Goal: Information Seeking & Learning: Learn about a topic

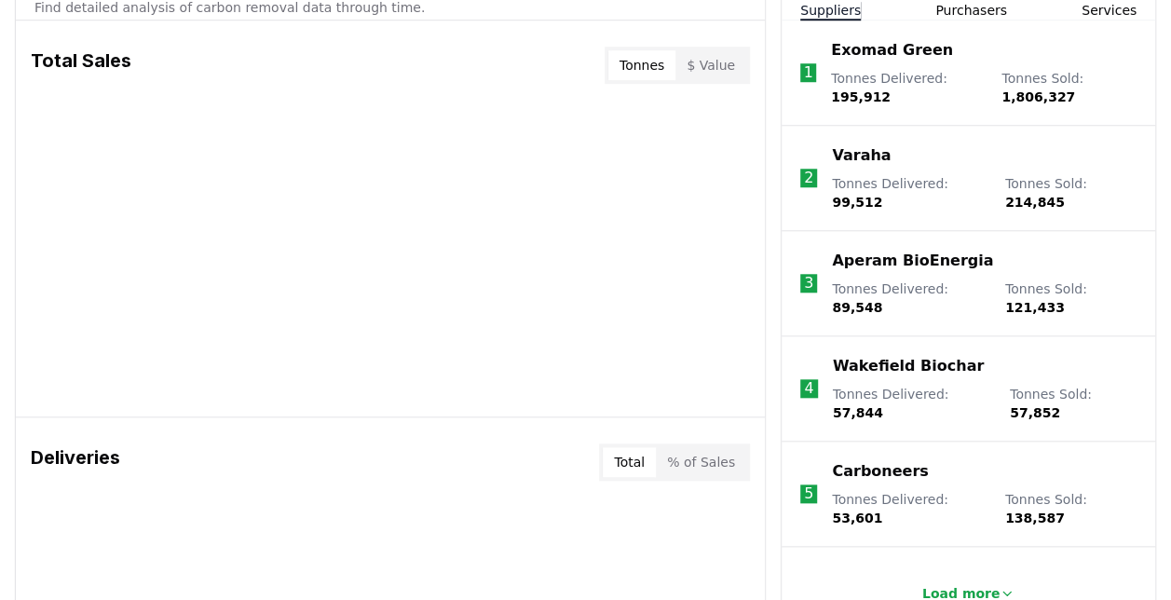
scroll to position [652, 0]
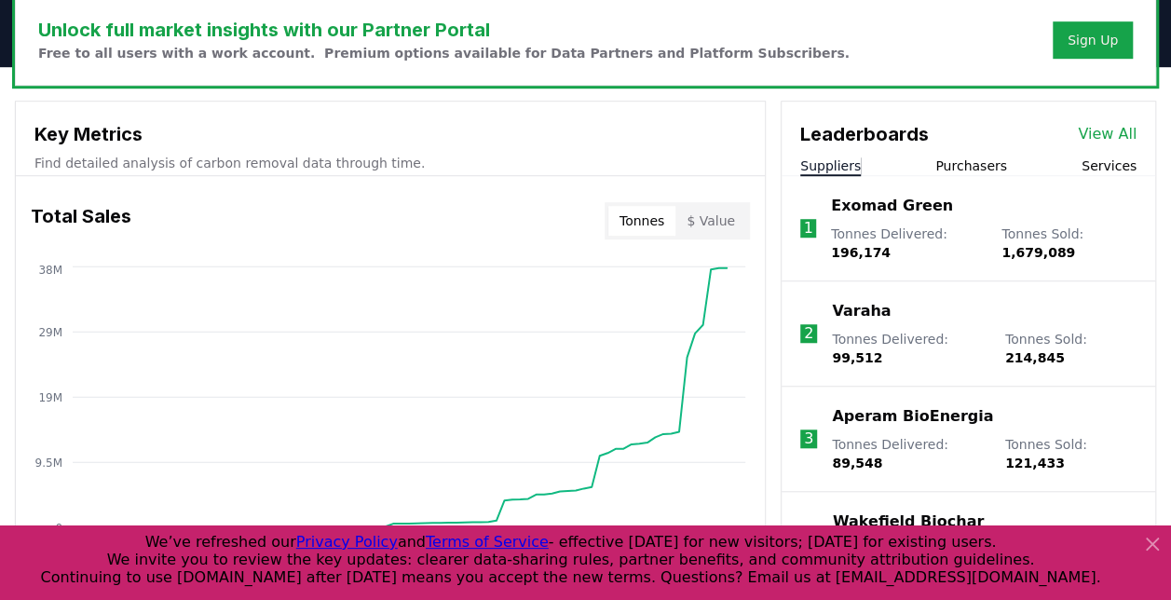
scroll to position [559, 0]
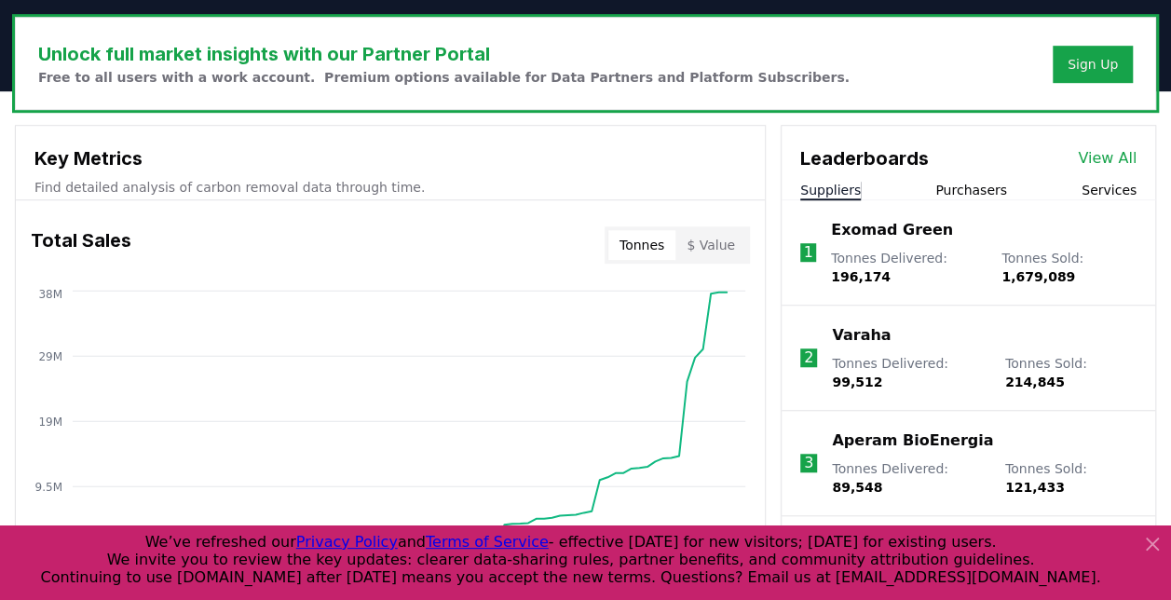
click at [1153, 538] on icon at bounding box center [1152, 544] width 22 height 22
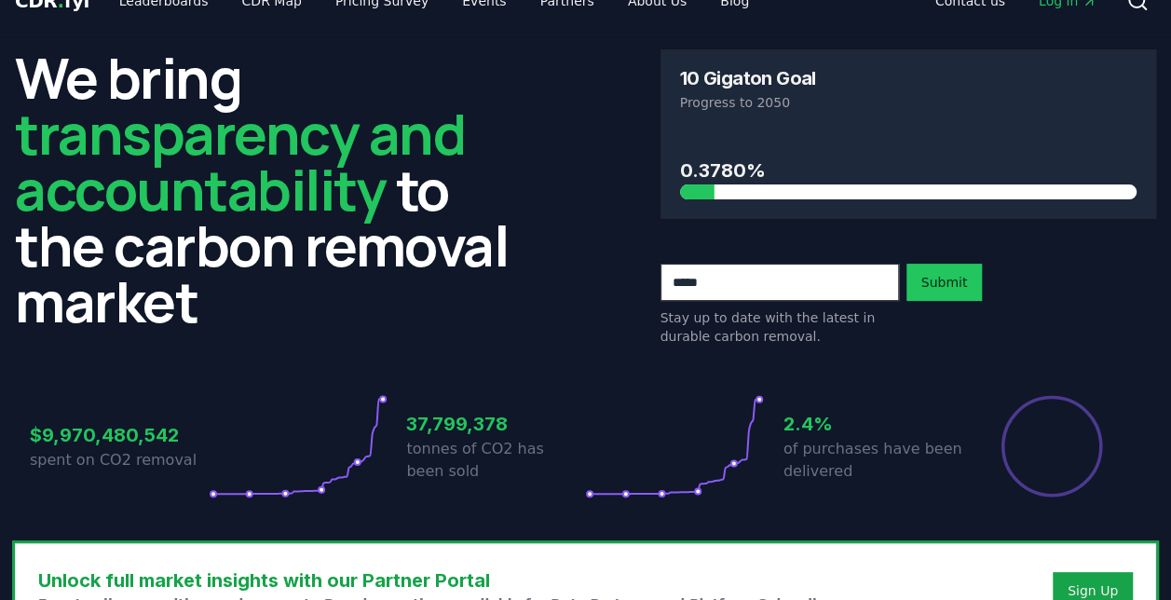
scroll to position [0, 0]
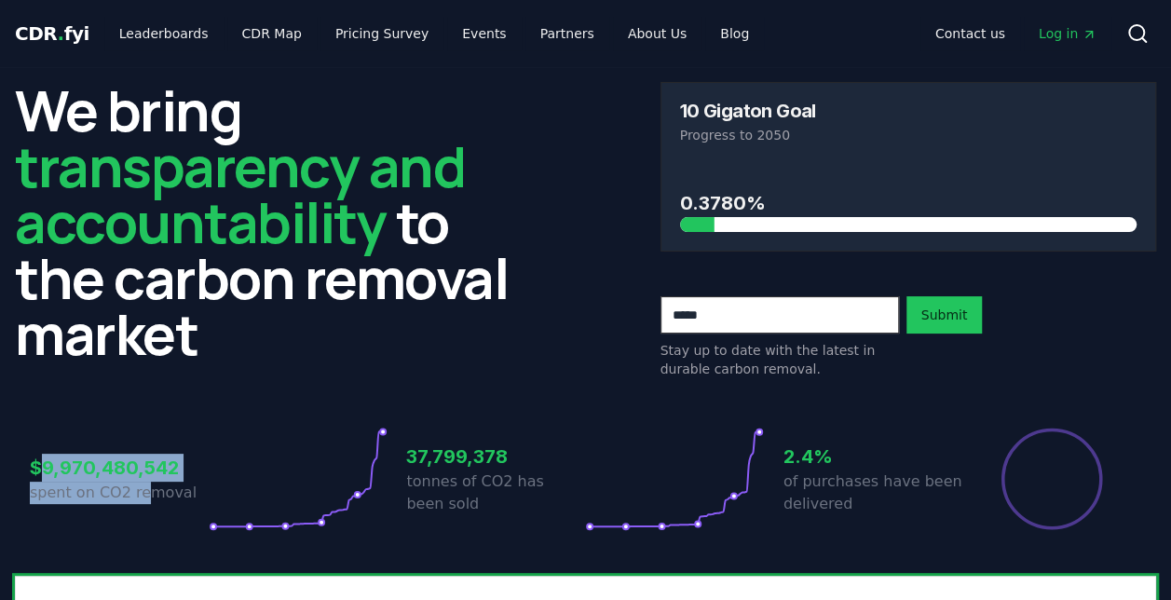
drag, startPoint x: 39, startPoint y: 466, endPoint x: 144, endPoint y: 491, distance: 108.2
click at [144, 491] on div "$9,970,480,542 spent on CO2 removal" at bounding box center [119, 479] width 179 height 104
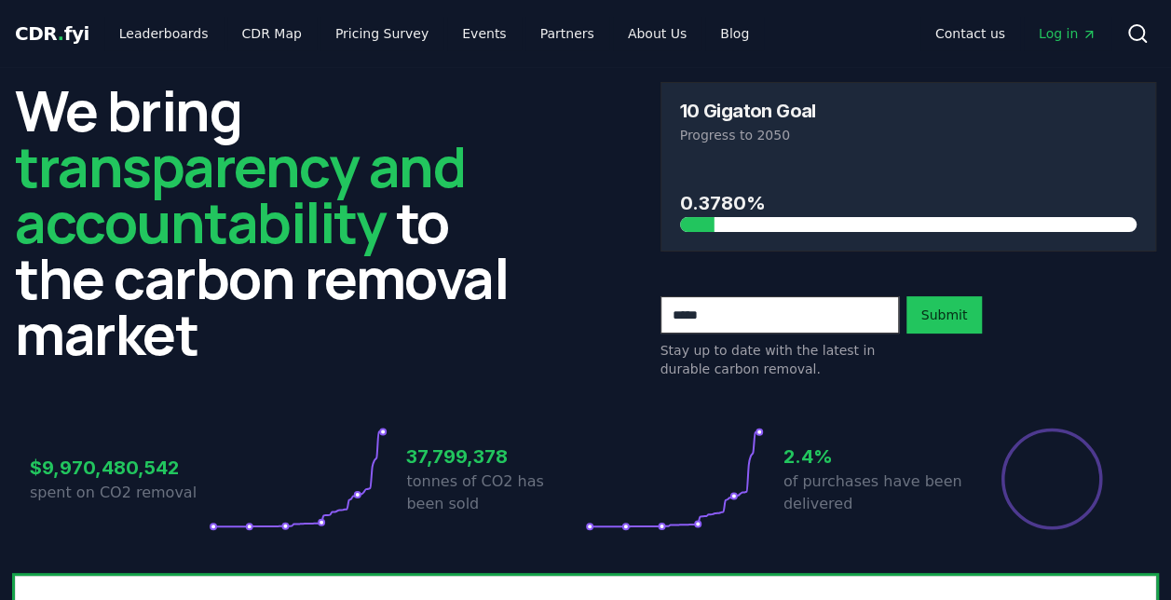
drag, startPoint x: 780, startPoint y: 472, endPoint x: 795, endPoint y: 454, distance: 23.1
click at [780, 472] on div "$9,970,480,542 spent on CO2 removal 37,799,378 tonnes of CO2 has been sold 2.4%…" at bounding box center [585, 479] width 1111 height 104
drag, startPoint x: 125, startPoint y: 469, endPoint x: 184, endPoint y: 469, distance: 59.6
click at [184, 469] on h3 "$9,970,480,542" at bounding box center [119, 468] width 179 height 28
drag, startPoint x: 776, startPoint y: 451, endPoint x: 847, endPoint y: 491, distance: 82.1
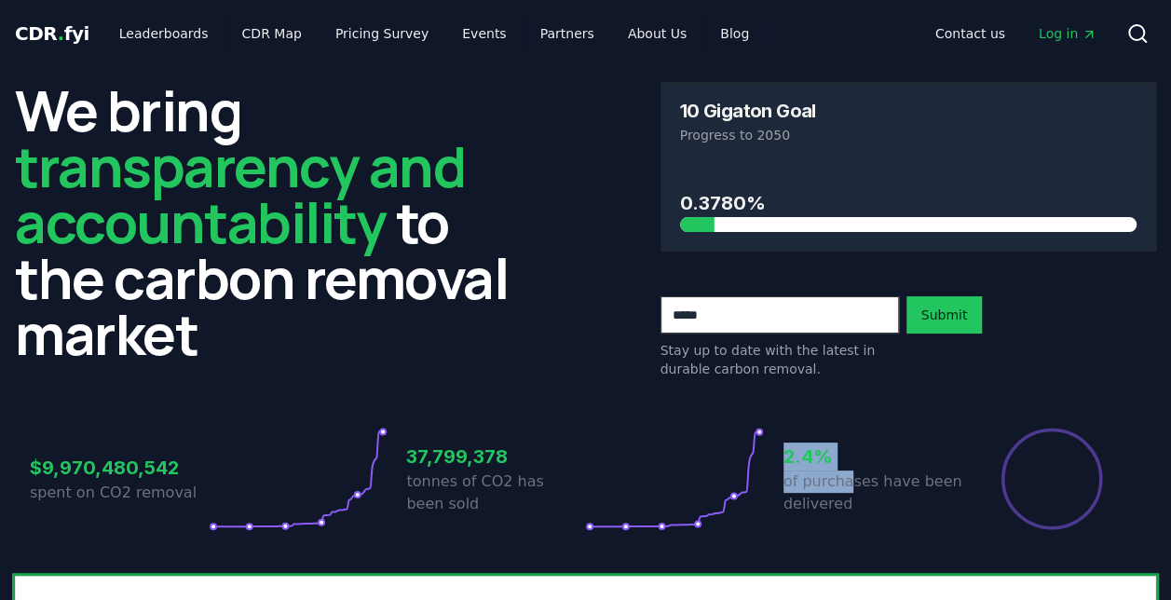
click at [847, 491] on div "$9,970,480,542 spent on CO2 removal 37,799,378 tonnes of CO2 has been sold 2.4%…" at bounding box center [585, 479] width 1111 height 104
drag, startPoint x: 847, startPoint y: 491, endPoint x: 840, endPoint y: 507, distance: 17.5
click at [840, 507] on p "of purchases have been delivered" at bounding box center [872, 492] width 179 height 45
drag, startPoint x: 840, startPoint y: 507, endPoint x: 783, endPoint y: 453, distance: 78.4
click at [783, 453] on h3 "2.4%" at bounding box center [872, 456] width 179 height 28
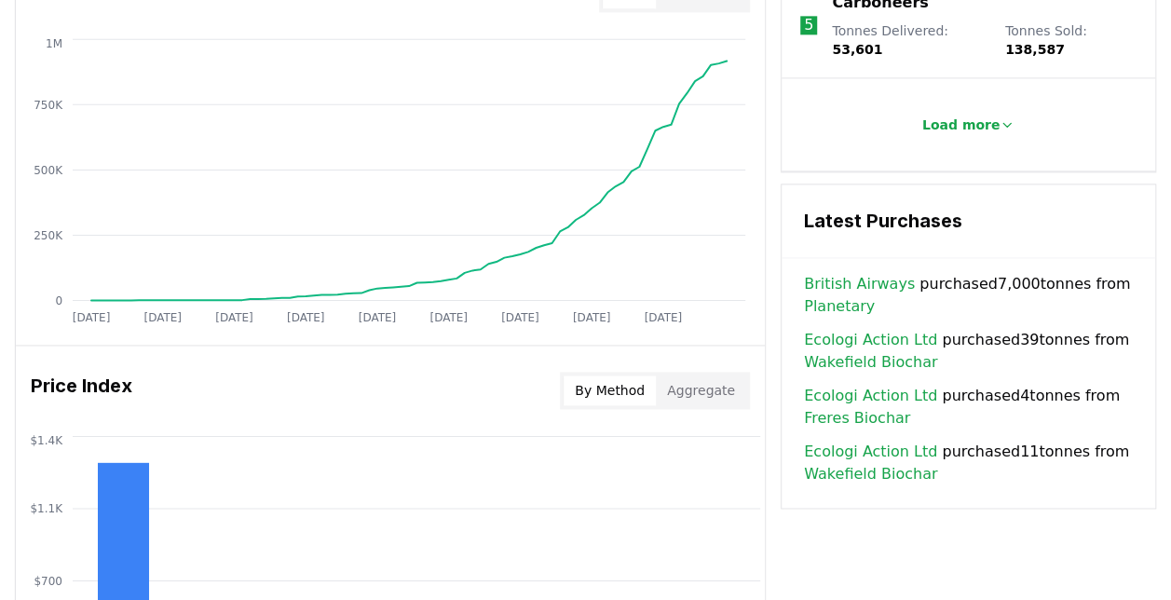
scroll to position [1211, 0]
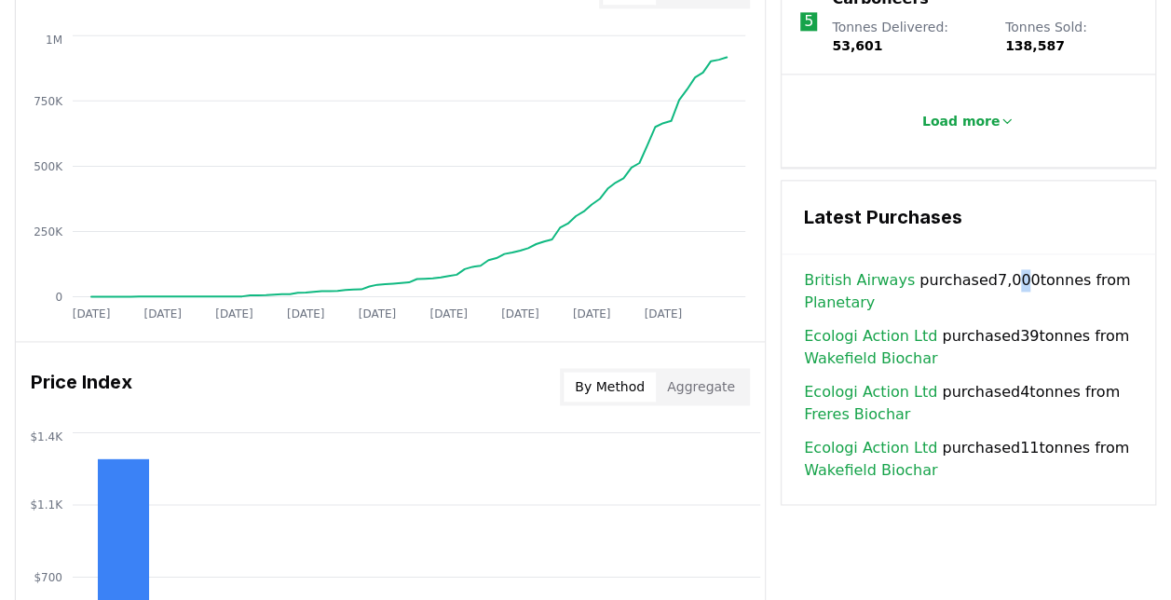
drag, startPoint x: 999, startPoint y: 225, endPoint x: 1010, endPoint y: 232, distance: 12.1
click at [1010, 269] on span "British Airways purchased 7,000 tonnes from Planetary" at bounding box center [968, 291] width 329 height 45
click at [1007, 437] on span "Ecologi Action Ltd purchased 11 tonnes from Wakefield Biochar" at bounding box center [968, 459] width 329 height 45
drag, startPoint x: 962, startPoint y: 233, endPoint x: 1001, endPoint y: 231, distance: 39.2
click at [1001, 269] on span "British Airways purchased 7,000 tonnes from Planetary" at bounding box center [968, 291] width 329 height 45
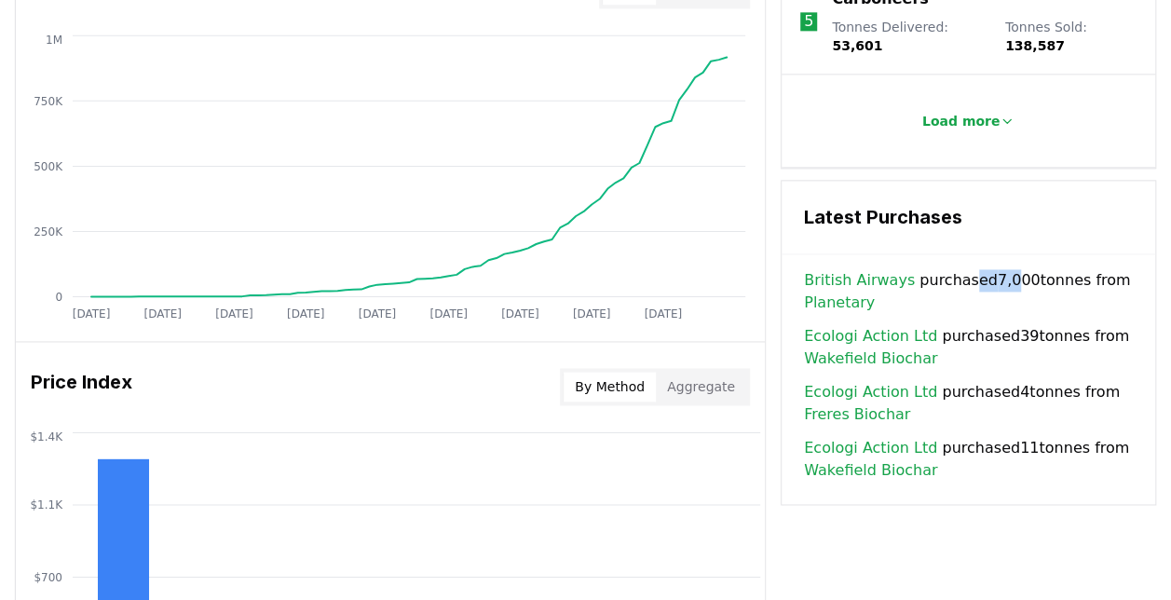
drag, startPoint x: 1001, startPoint y: 231, endPoint x: 988, endPoint y: 288, distance: 58.3
click at [994, 269] on span "British Airways purchased 7,000 tonnes from Planetary" at bounding box center [968, 291] width 329 height 45
click at [980, 381] on span "Ecologi Action Ltd purchased 4 tonnes from Freres Biochar" at bounding box center [968, 403] width 329 height 45
click at [991, 437] on span "Ecologi Action Ltd purchased 11 tonnes from Wakefield Biochar" at bounding box center [968, 459] width 329 height 45
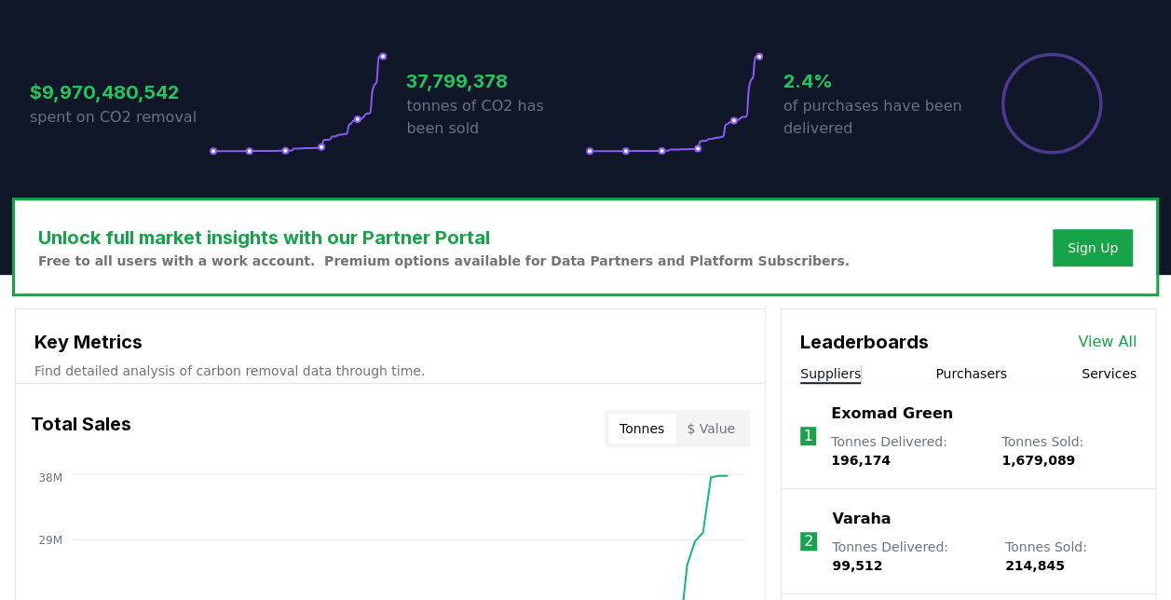
scroll to position [373, 0]
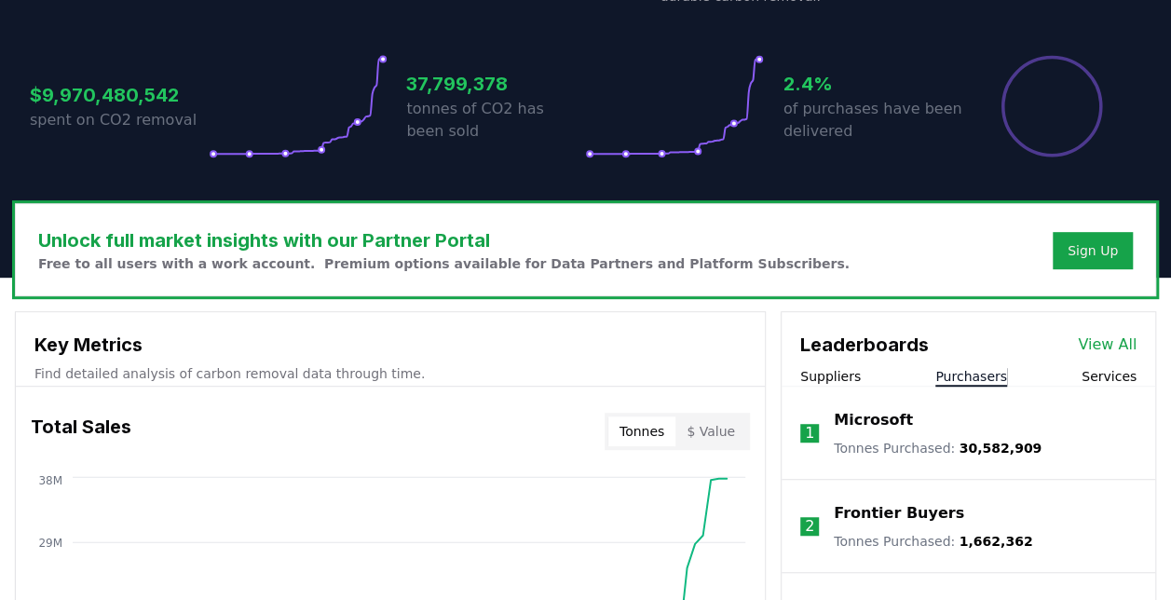
click at [978, 371] on button "Purchasers" at bounding box center [971, 376] width 72 height 19
click at [976, 371] on button "Purchasers" at bounding box center [971, 376] width 72 height 19
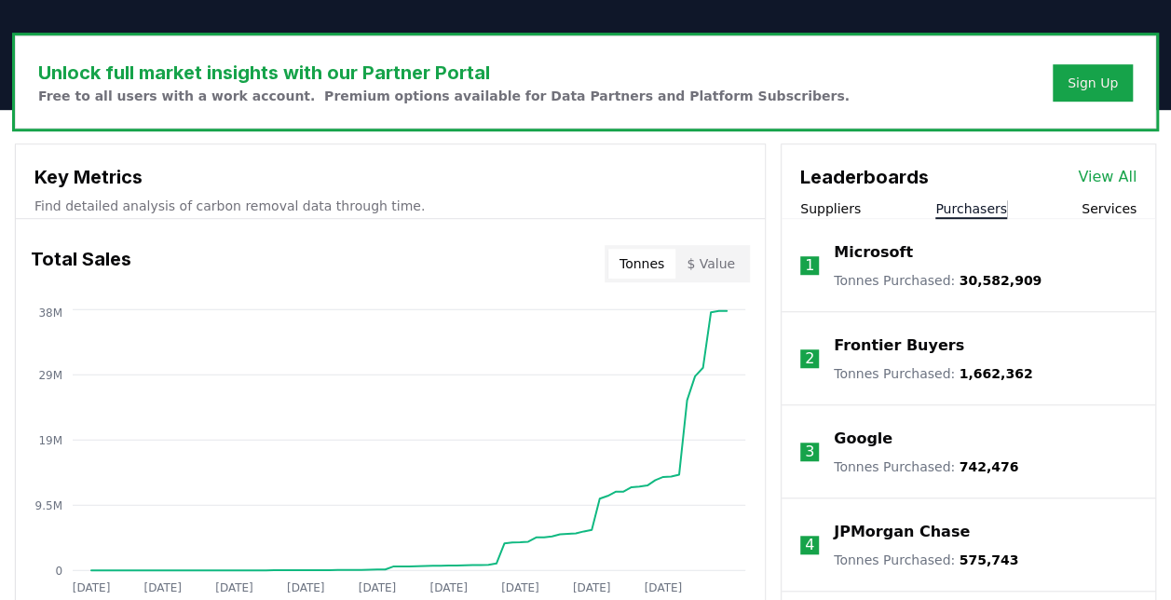
scroll to position [559, 0]
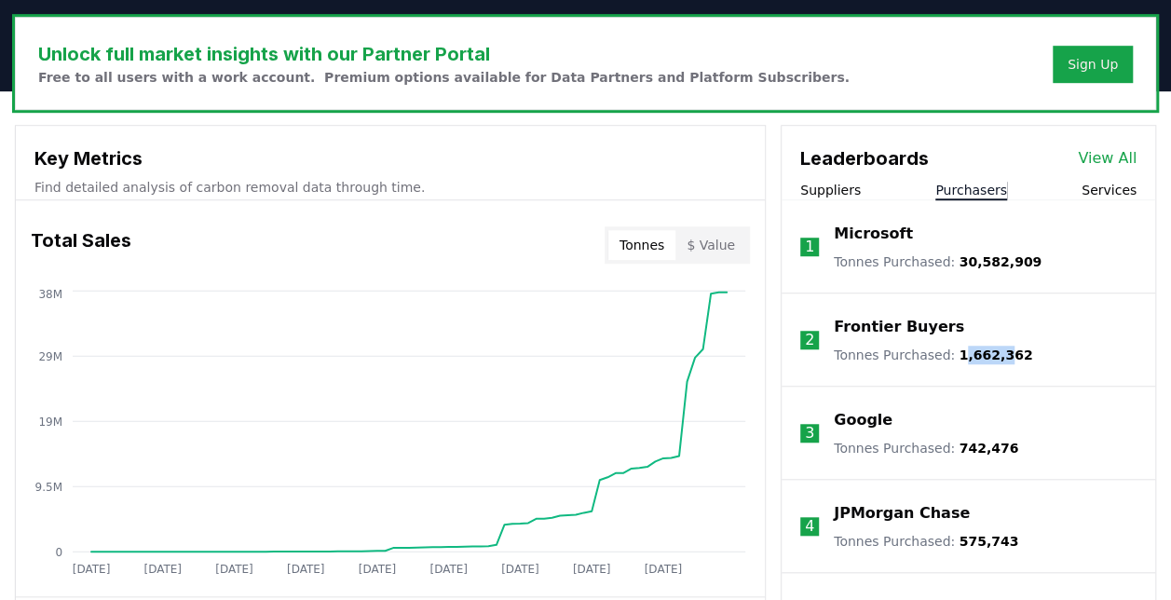
drag, startPoint x: 951, startPoint y: 354, endPoint x: 991, endPoint y: 347, distance: 40.6
click at [991, 347] on span "1,662,362" at bounding box center [996, 354] width 74 height 15
drag, startPoint x: 991, startPoint y: 347, endPoint x: 978, endPoint y: 371, distance: 26.7
click at [978, 371] on li "2 Frontier Buyers Tonnes Purchased : 1,662,362" at bounding box center [967, 339] width 373 height 93
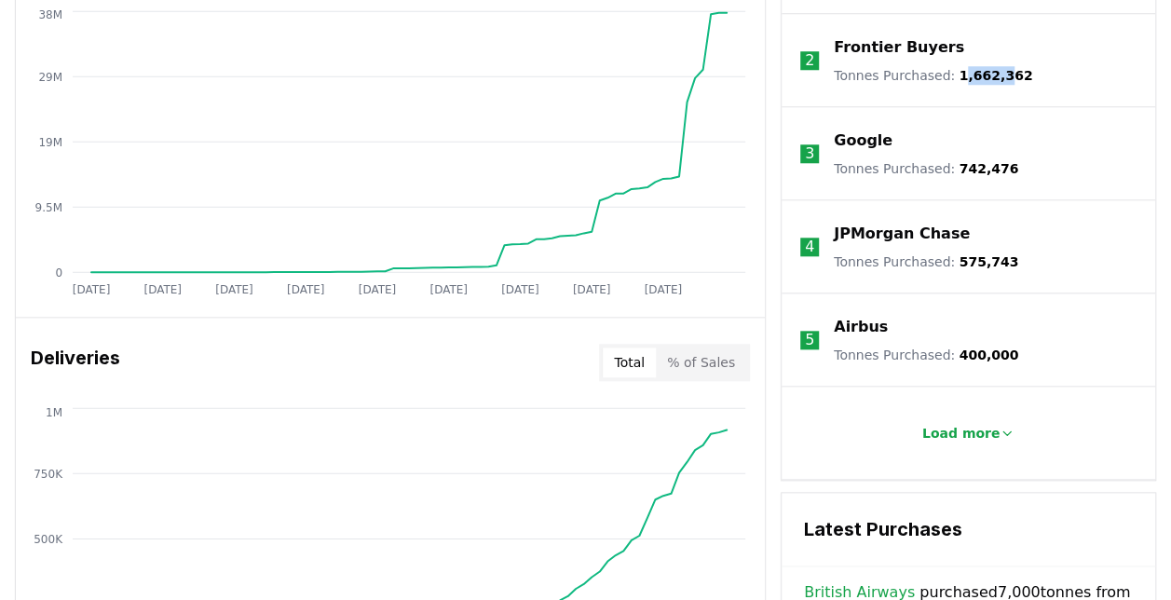
scroll to position [466, 0]
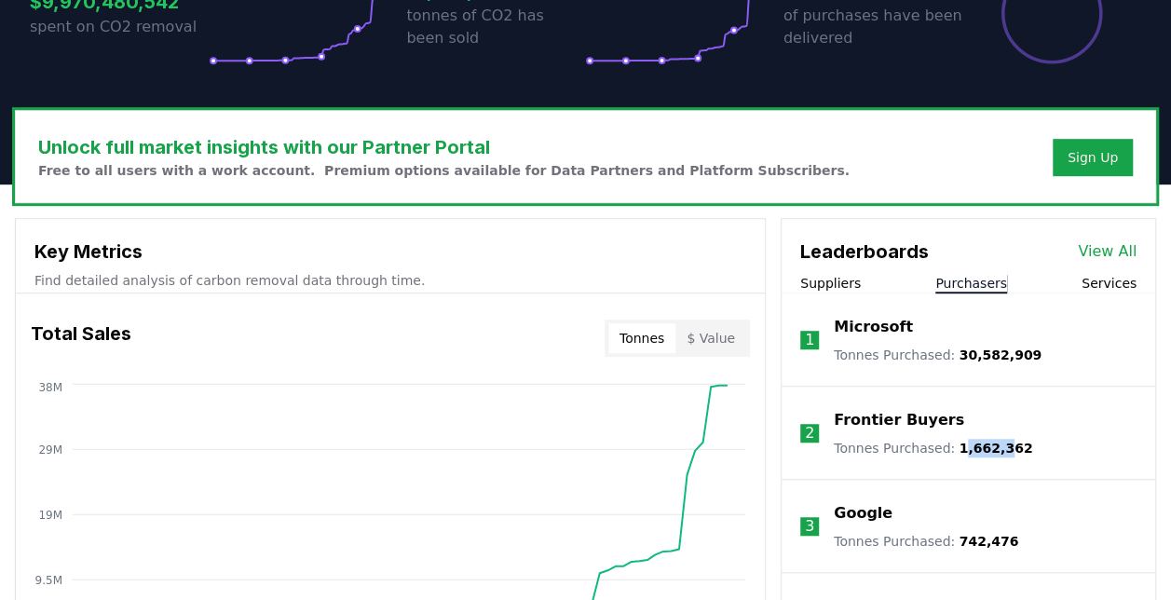
click at [1112, 246] on link "View All" at bounding box center [1107, 251] width 59 height 22
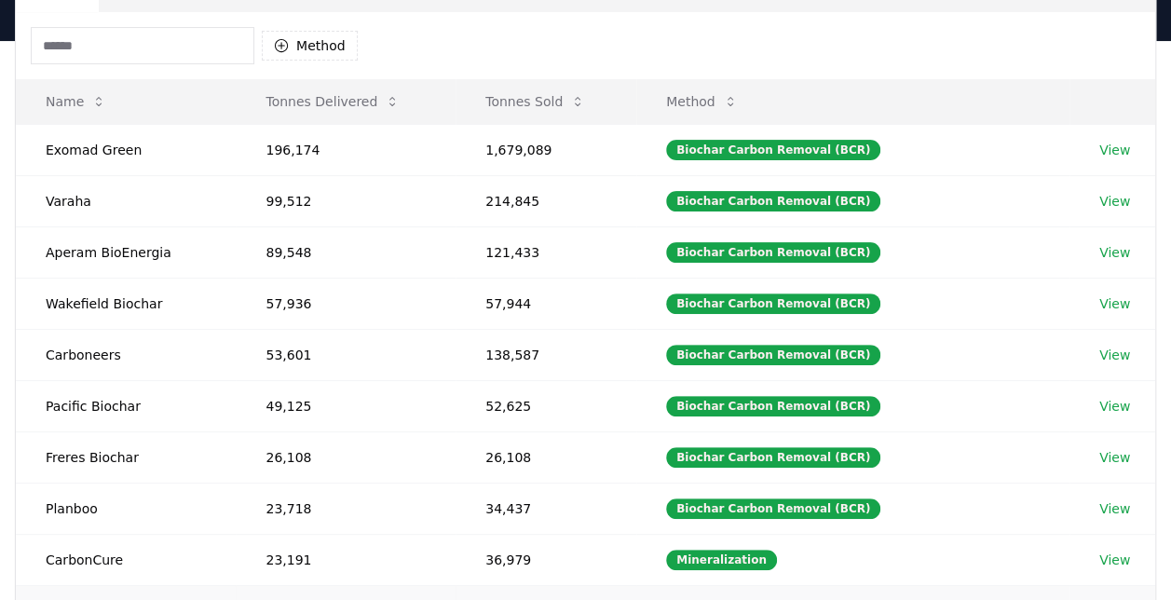
scroll to position [279, 0]
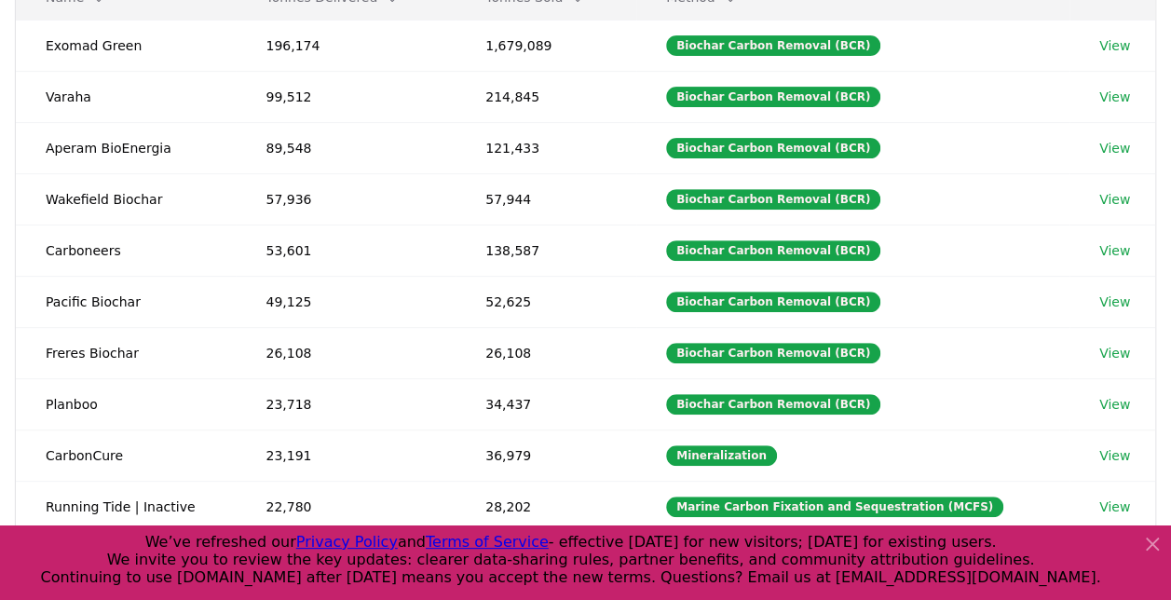
click at [1145, 543] on icon at bounding box center [1152, 544] width 22 height 22
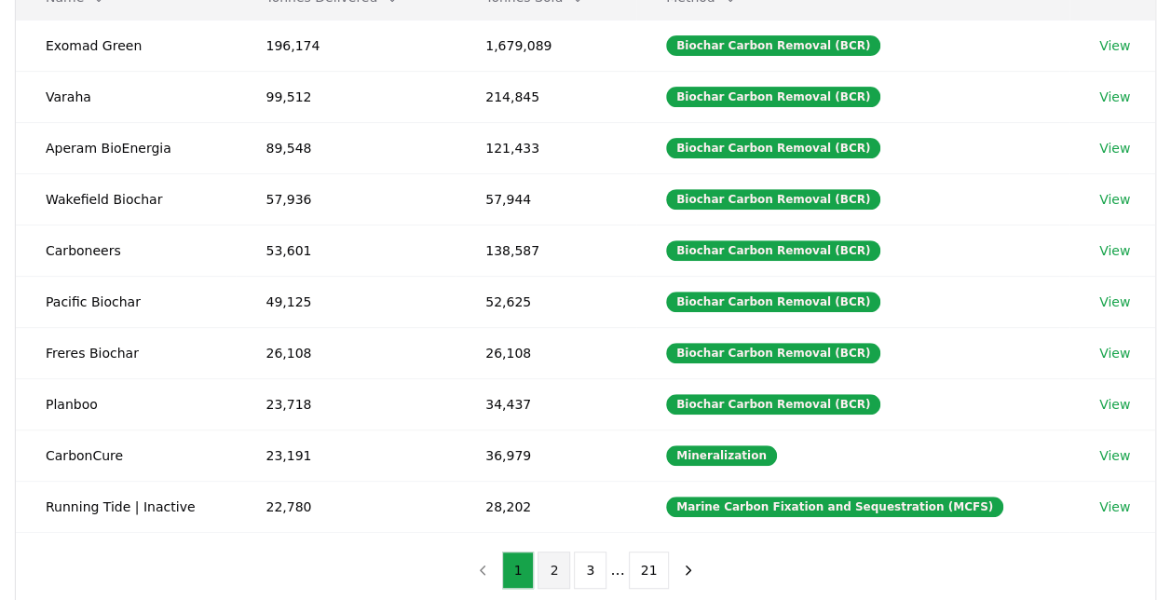
click at [555, 559] on button "2" at bounding box center [553, 569] width 33 height 37
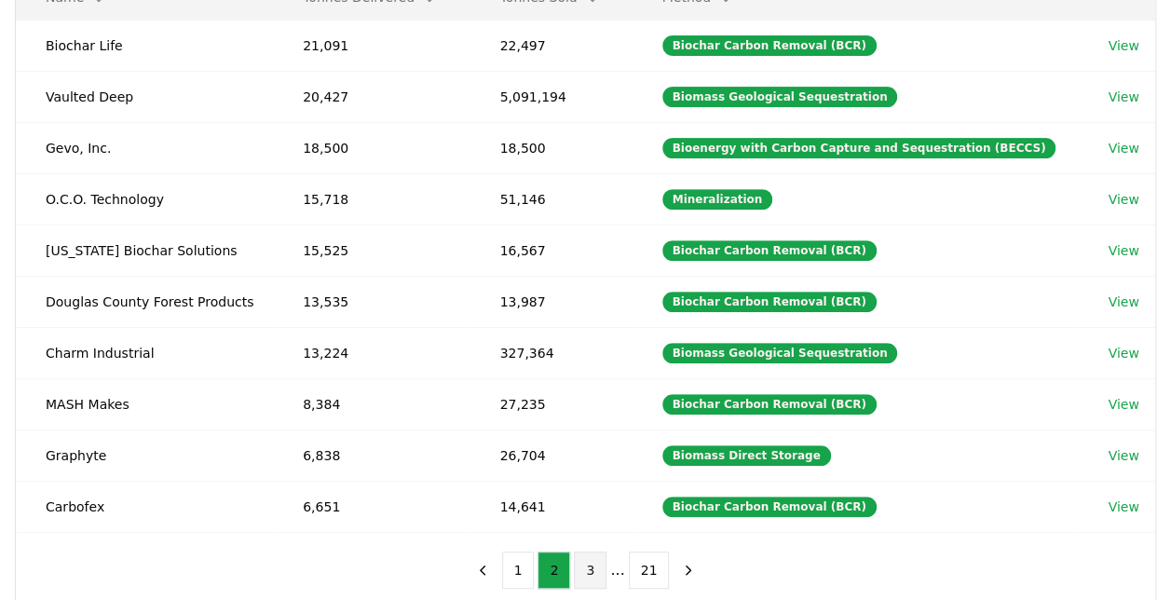
click at [591, 559] on button "3" at bounding box center [590, 569] width 33 height 37
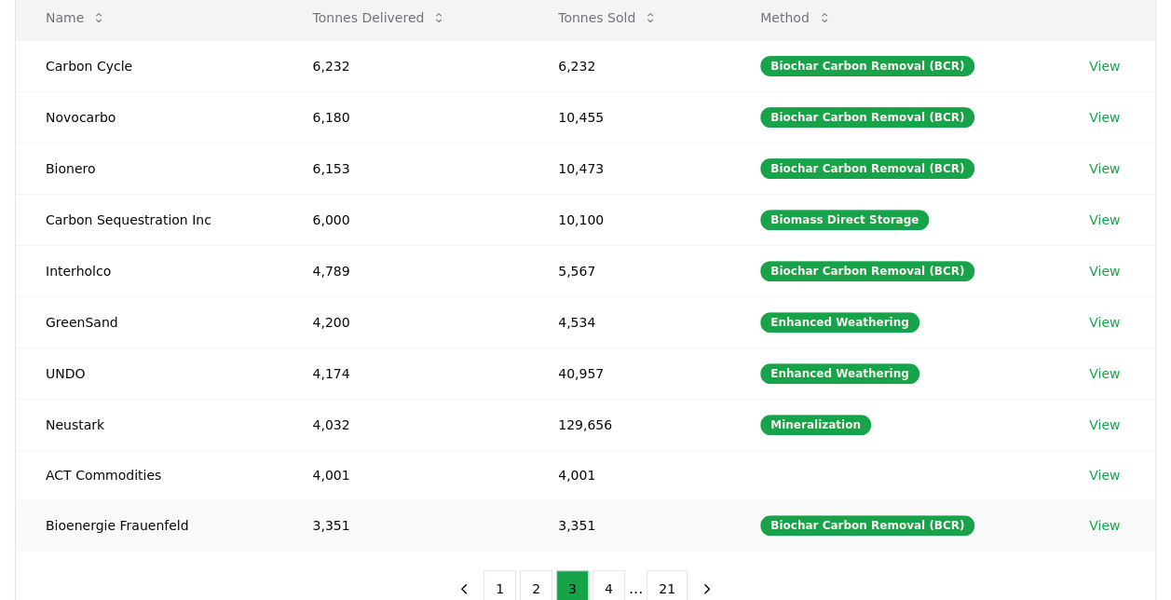
scroll to position [373, 0]
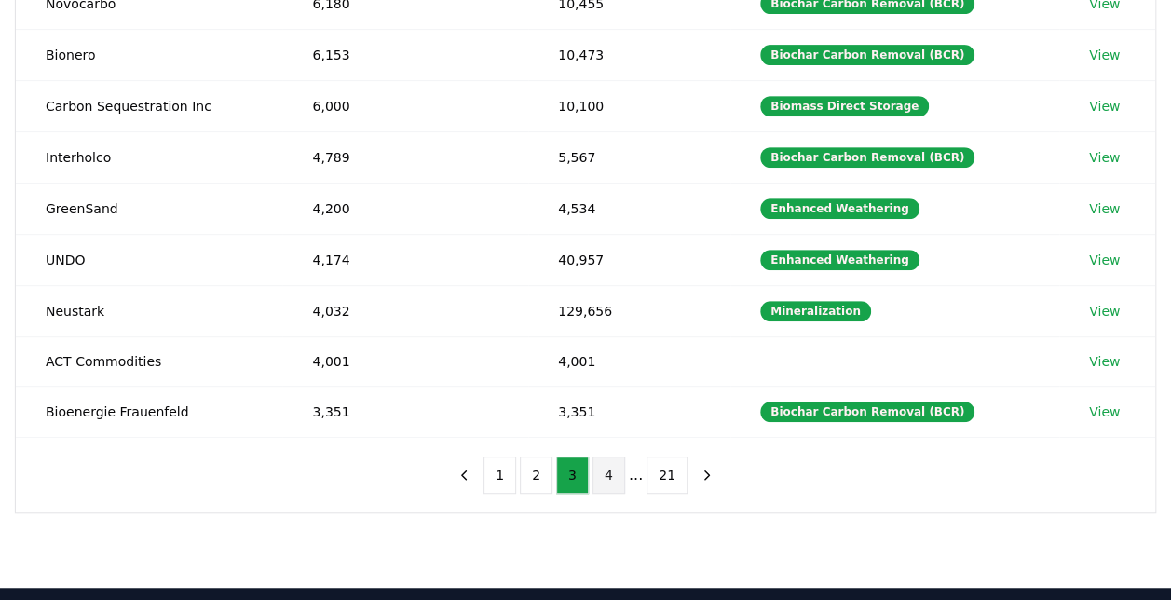
click at [607, 468] on button "4" at bounding box center [608, 474] width 33 height 37
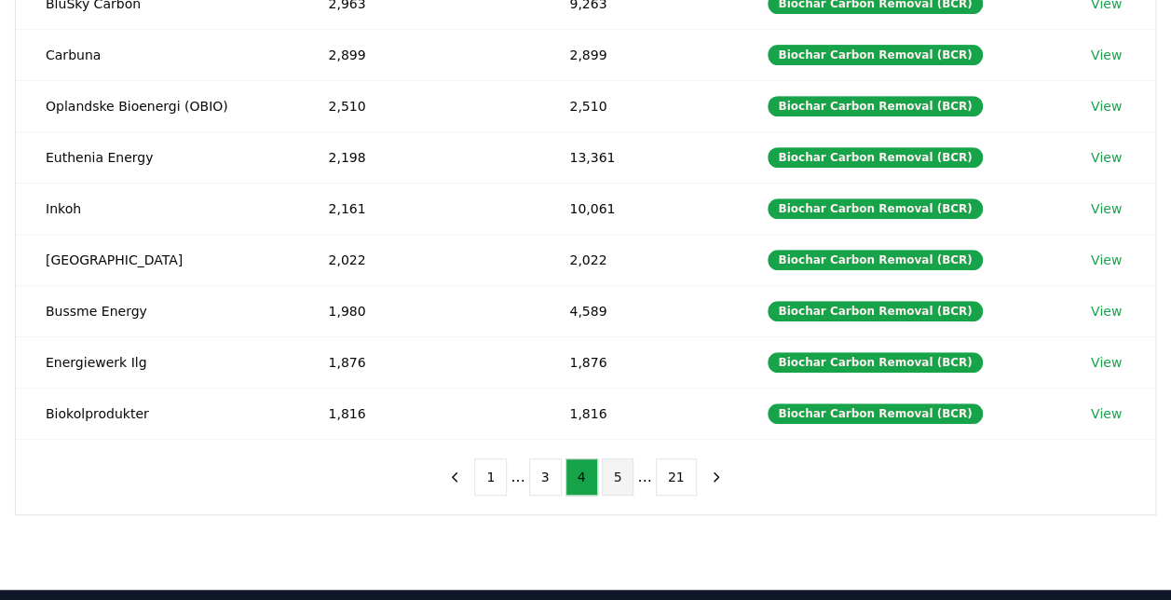
click at [615, 468] on button "5" at bounding box center [618, 476] width 33 height 37
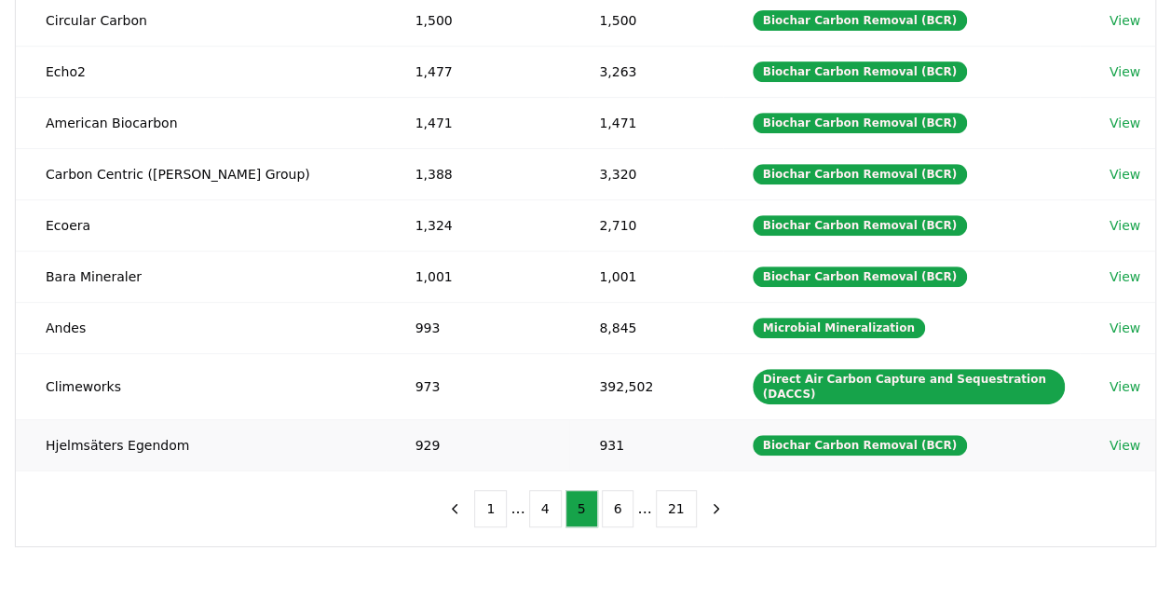
scroll to position [279, 0]
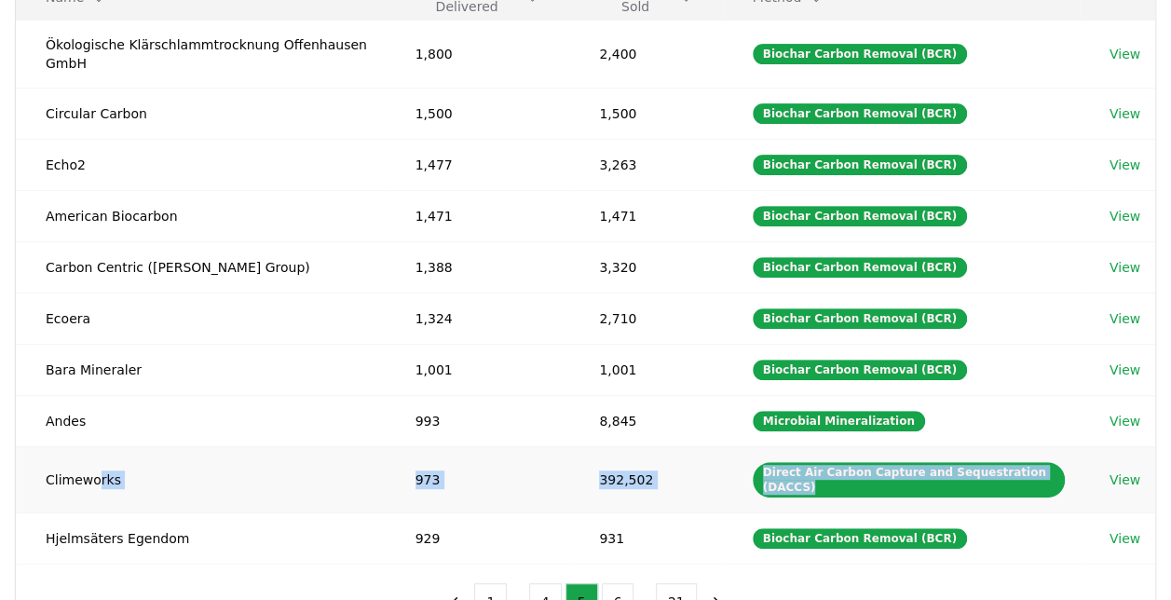
drag, startPoint x: 97, startPoint y: 473, endPoint x: 1084, endPoint y: 478, distance: 987.2
click at [1084, 478] on tr "Climeworks 973 392,502 Direct Air Carbon Capture and Sequestration (DACCS) View" at bounding box center [585, 479] width 1139 height 66
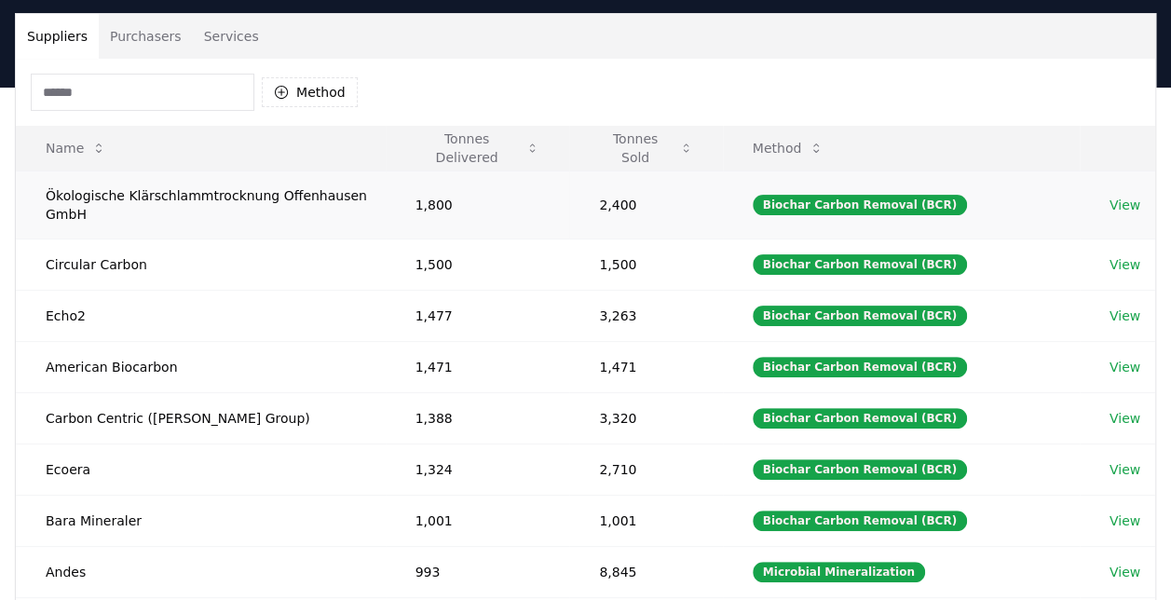
scroll to position [0, 0]
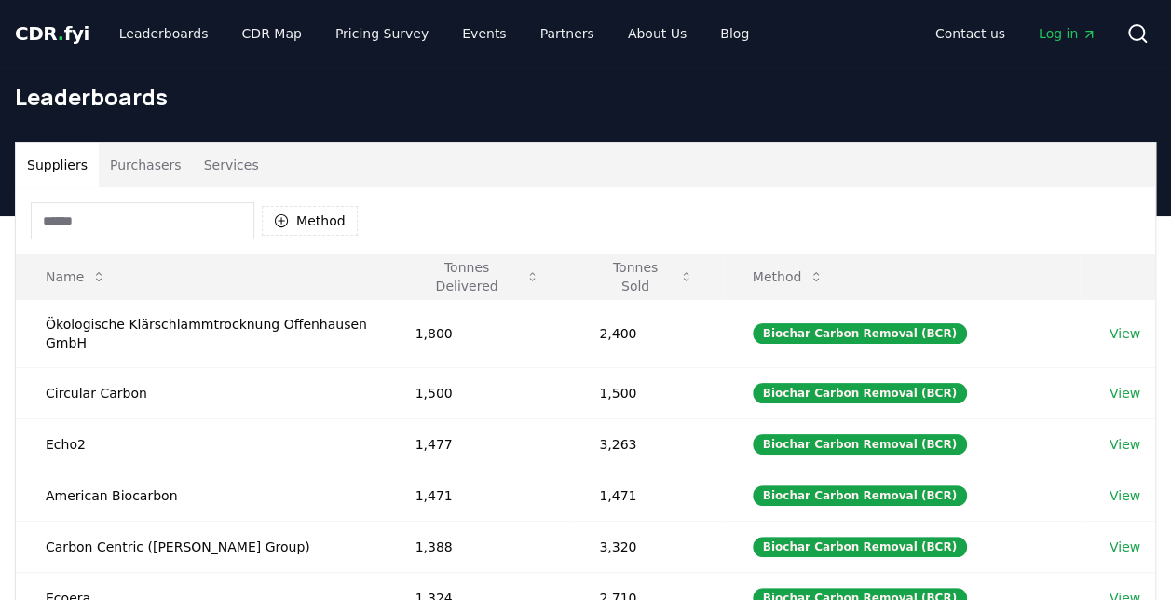
click at [42, 36] on span "CDR . fyi" at bounding box center [52, 33] width 75 height 22
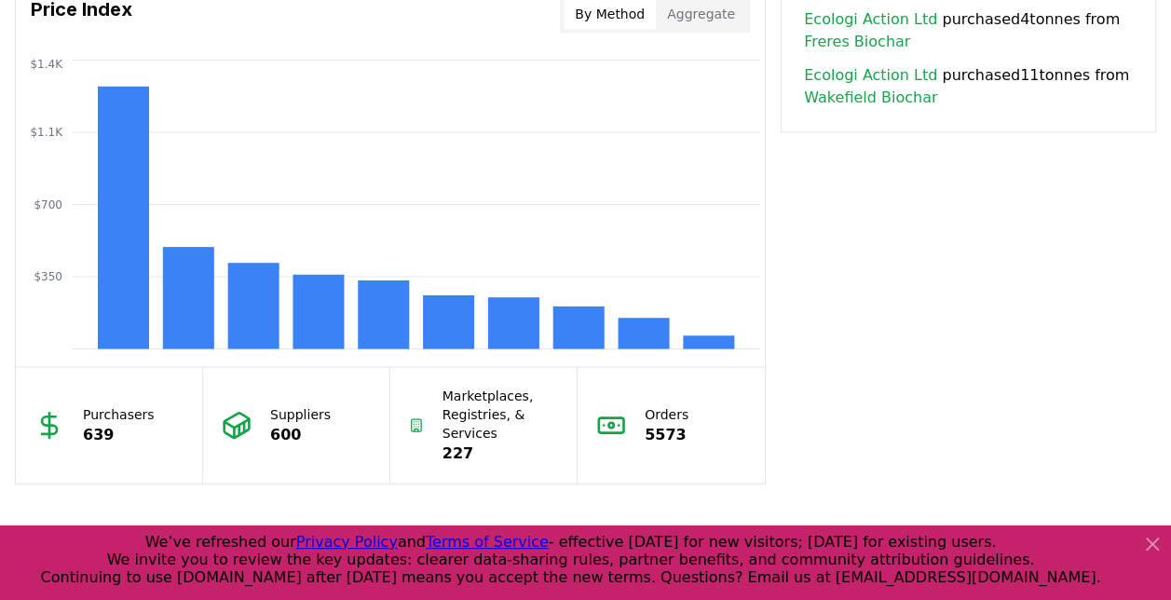
scroll to position [1490, 0]
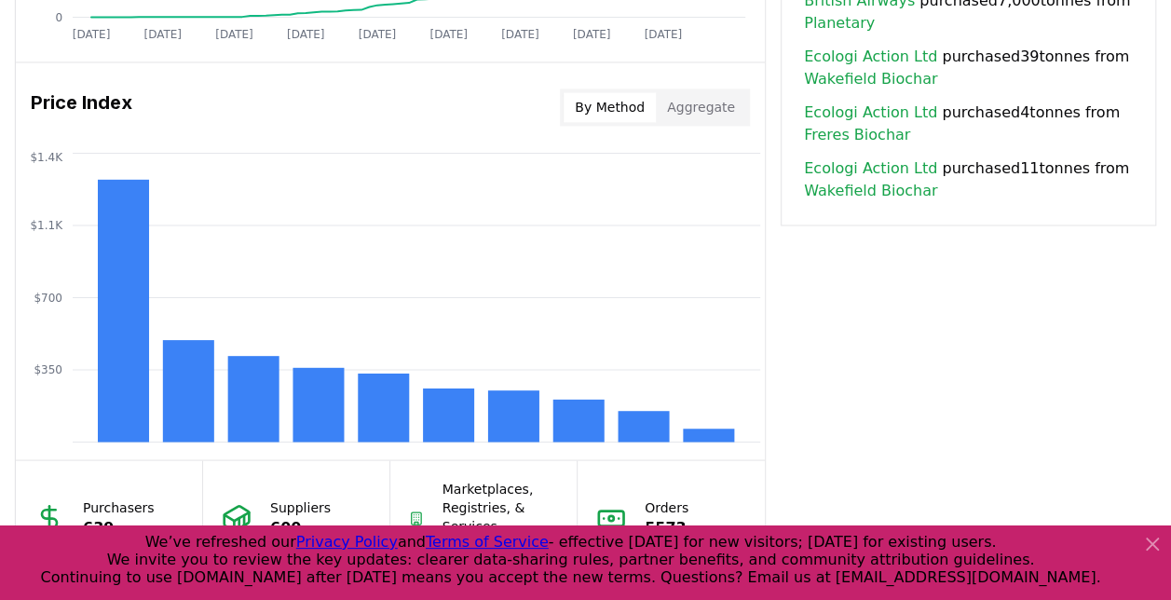
click at [1154, 540] on icon at bounding box center [1151, 543] width 11 height 11
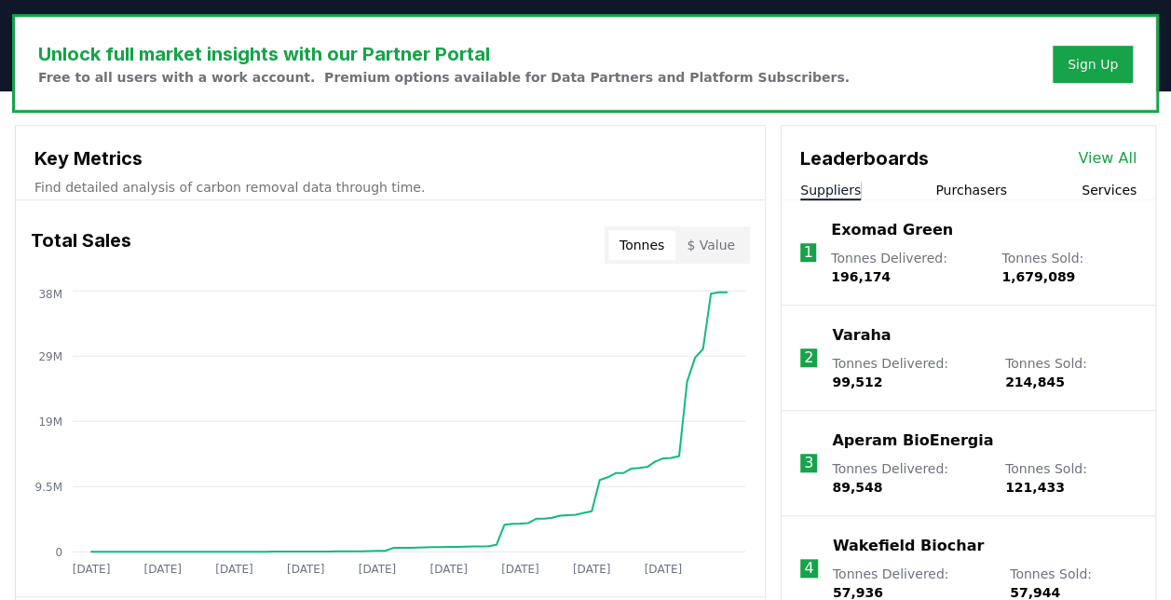
scroll to position [652, 0]
